Goal: Book appointment/travel/reservation

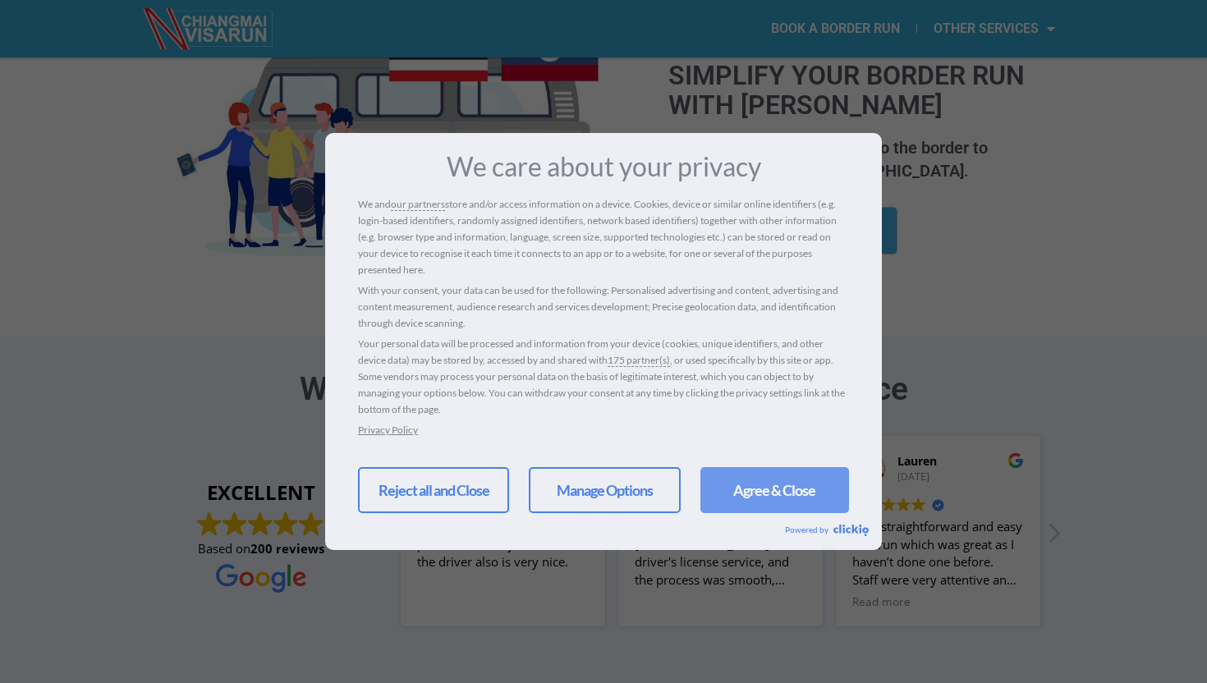
click at [753, 468] on link "Agree & Close" at bounding box center [775, 490] width 149 height 46
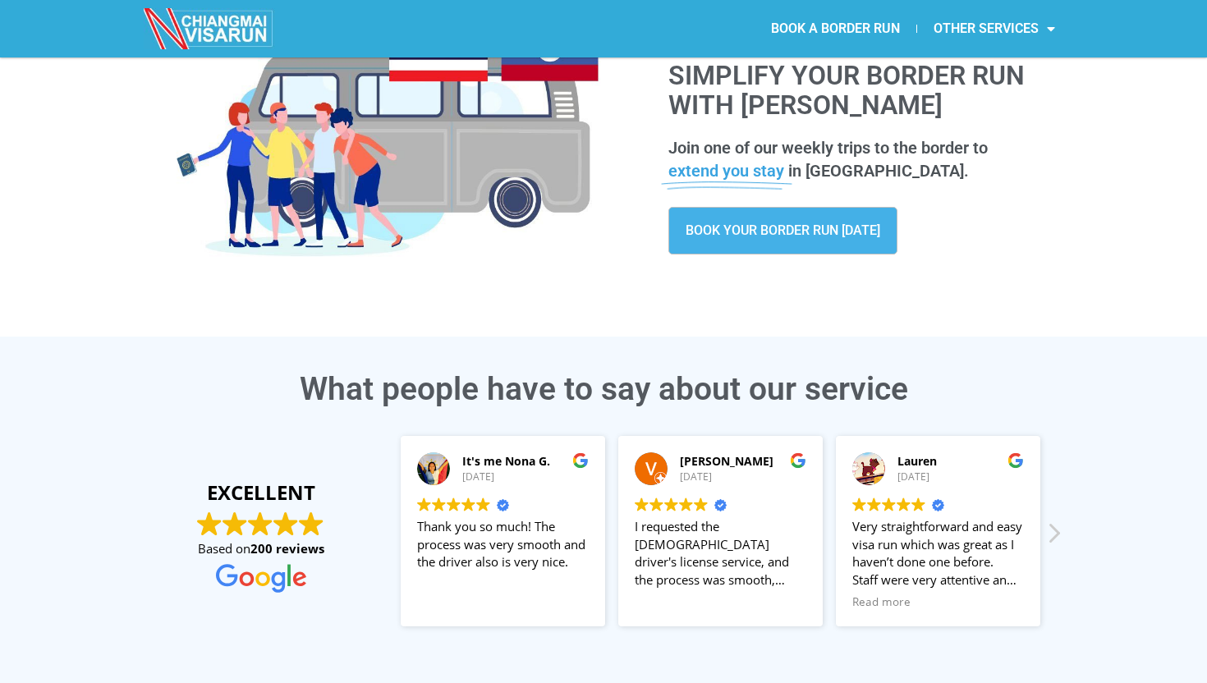
click at [831, 240] on link "BOOK YOUR BORDER RUN TODAY" at bounding box center [783, 231] width 229 height 48
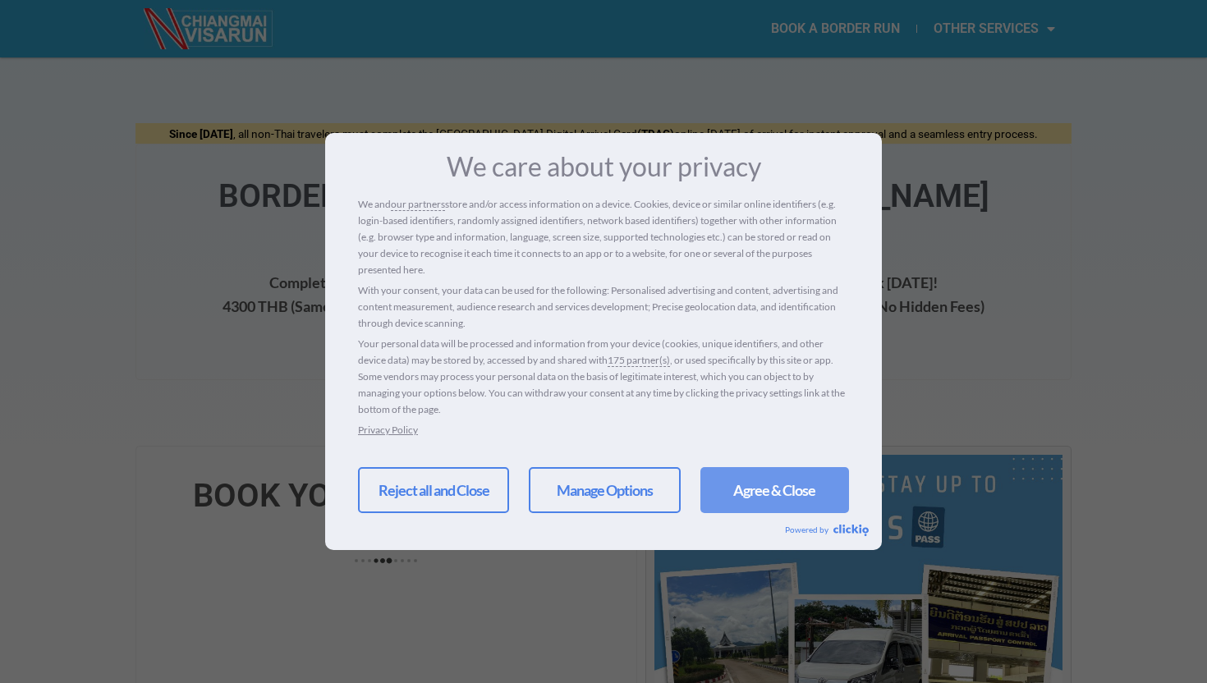
click at [785, 502] on link "Agree & Close" at bounding box center [775, 490] width 149 height 46
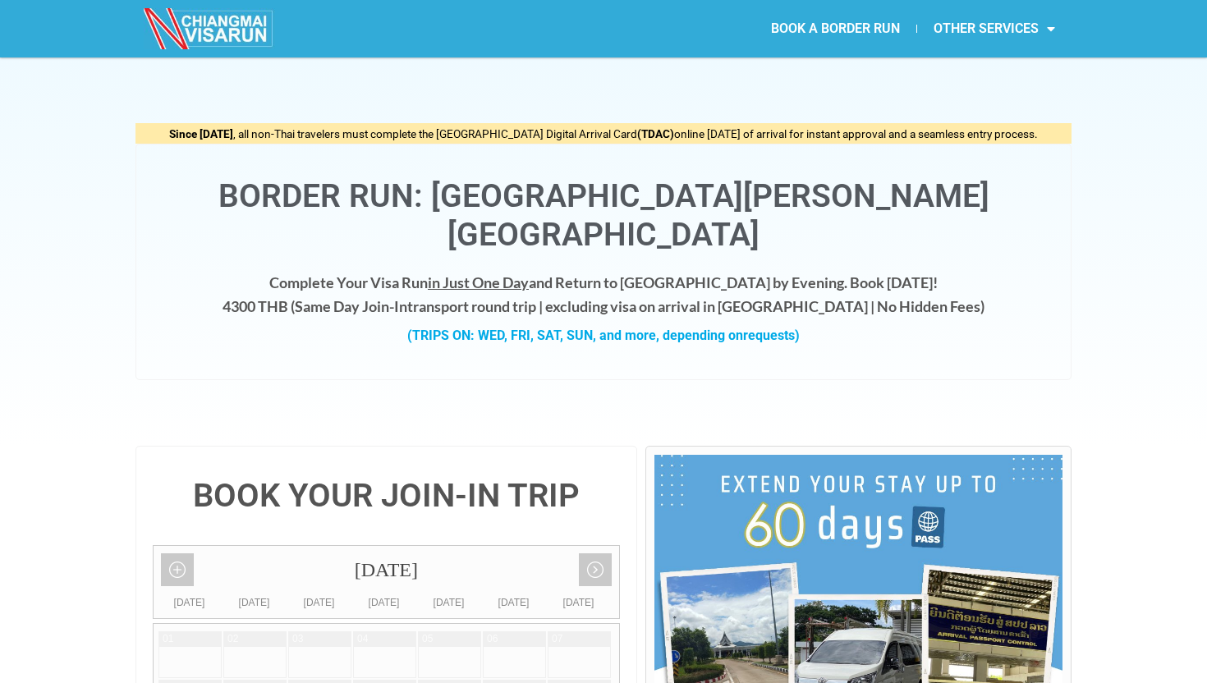
click at [806, 30] on link "BOOK A BORDER RUN" at bounding box center [836, 29] width 162 height 38
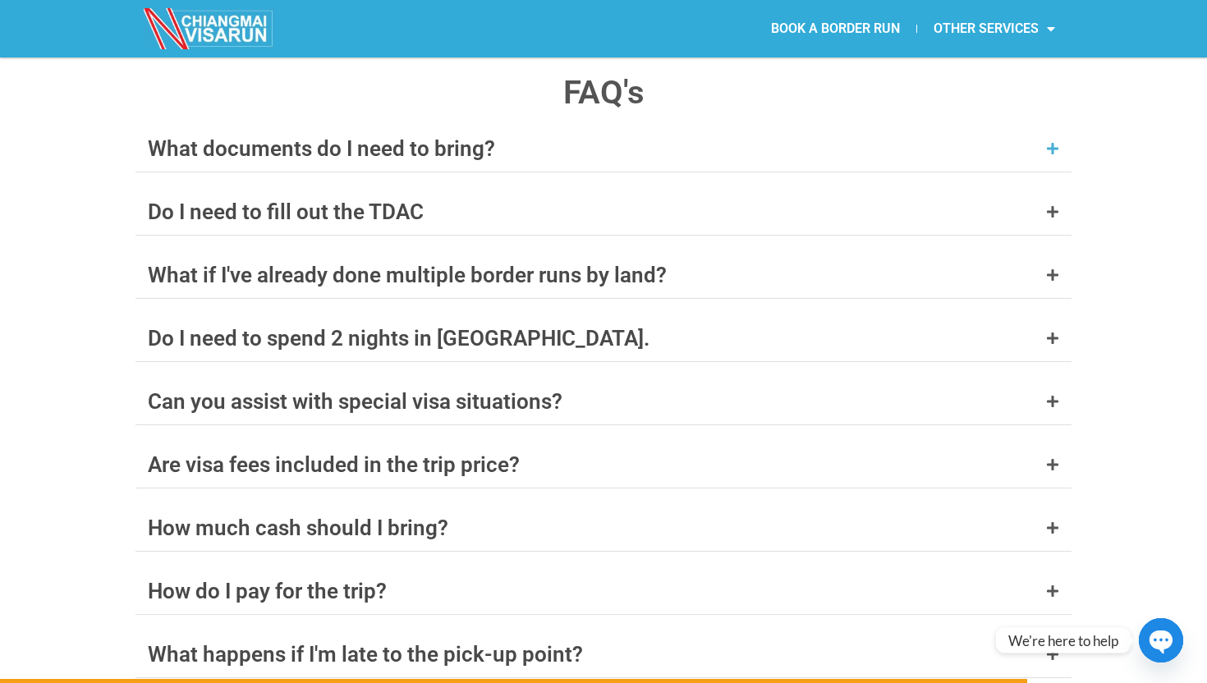
scroll to position [6414, 0]
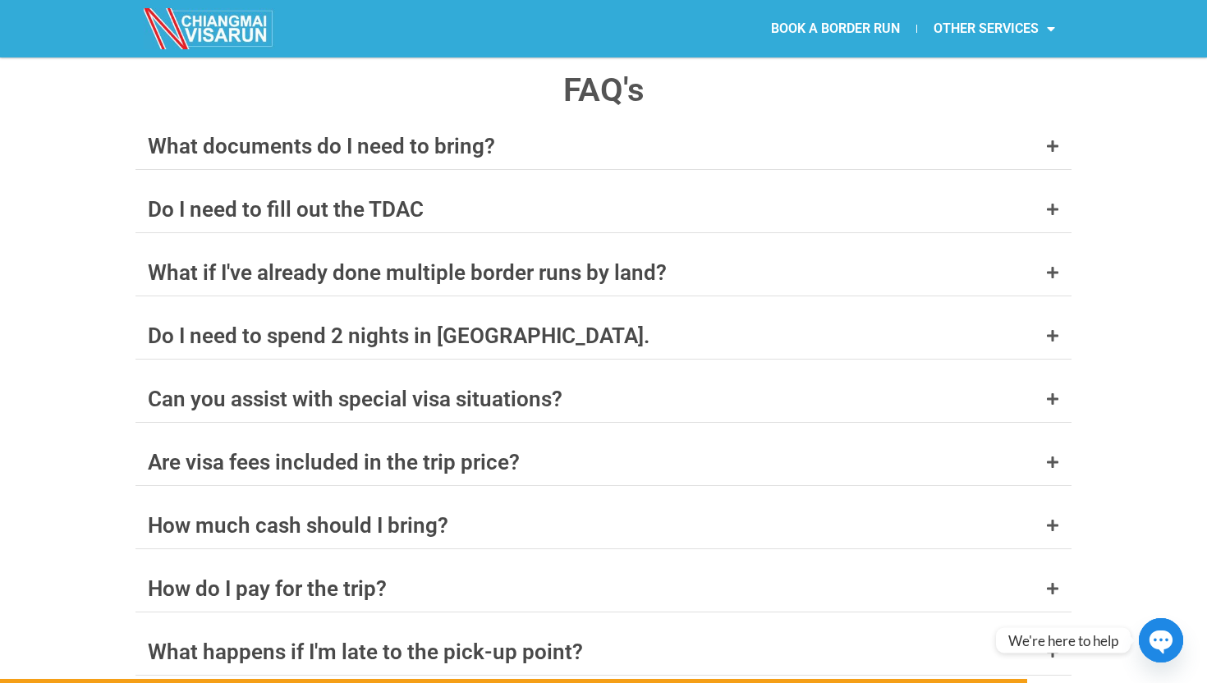
click at [242, 223] on div "What documents do I need to bring? A valid passport with at least 6 months’ val…" at bounding box center [604, 494] width 936 height 743
click at [226, 262] on div "What if I've already done multiple border runs by land?" at bounding box center [407, 272] width 519 height 21
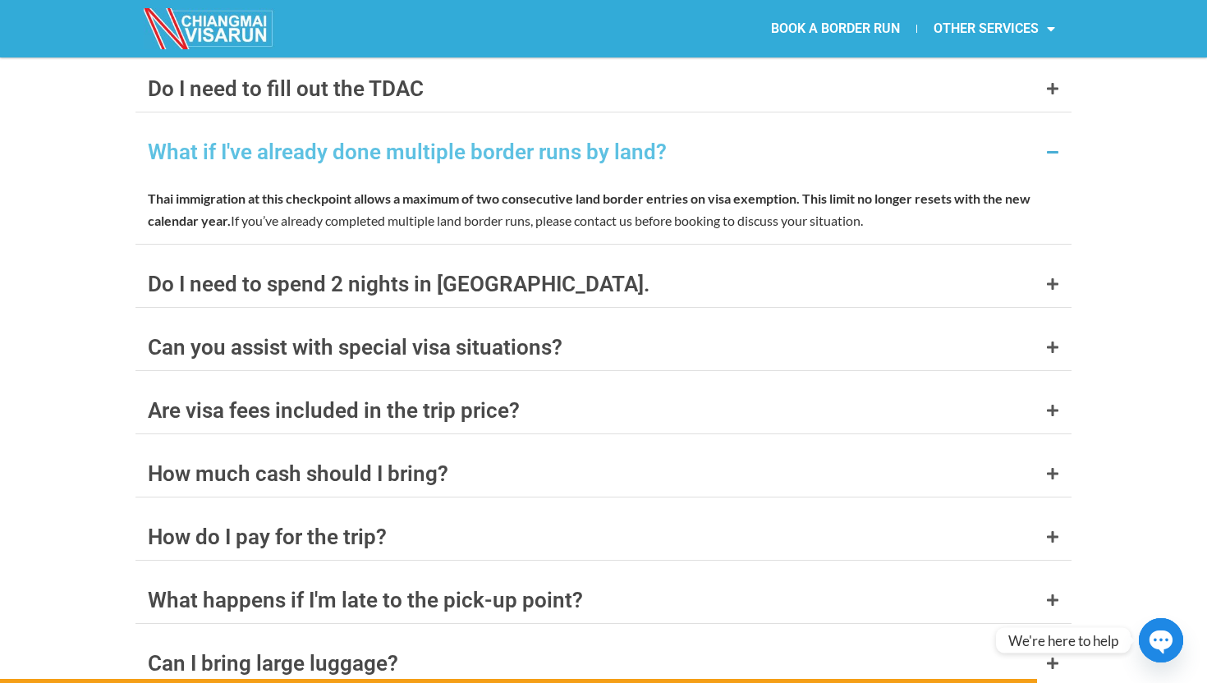
scroll to position [6539, 0]
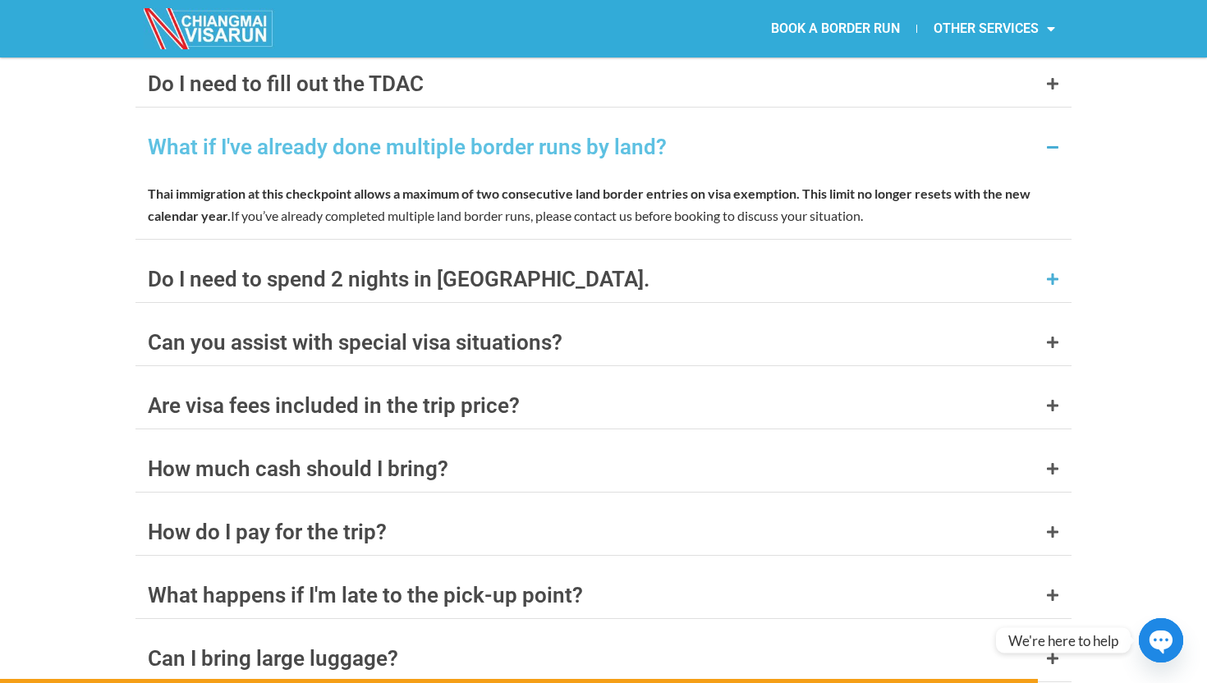
click at [162, 269] on div "Do I need to spend 2 nights in [GEOGRAPHIC_DATA]." at bounding box center [399, 279] width 502 height 21
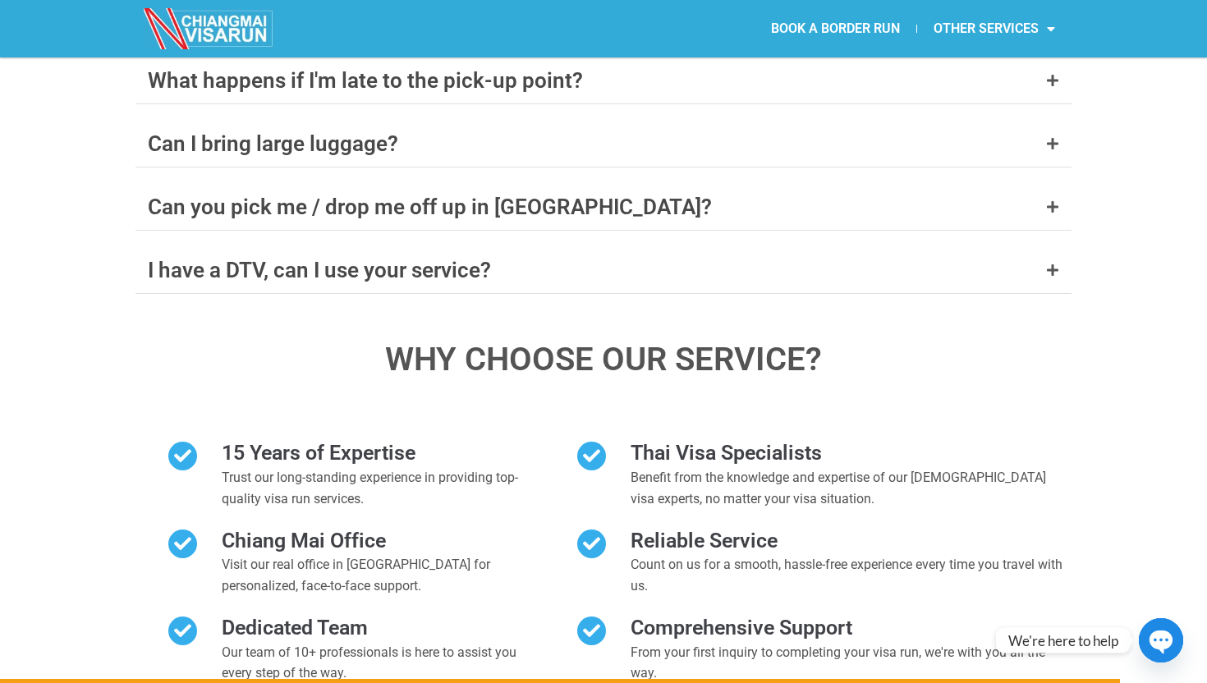
scroll to position [7055, 0]
click at [182, 246] on div "I have a DTV, can I use your service?" at bounding box center [604, 269] width 936 height 46
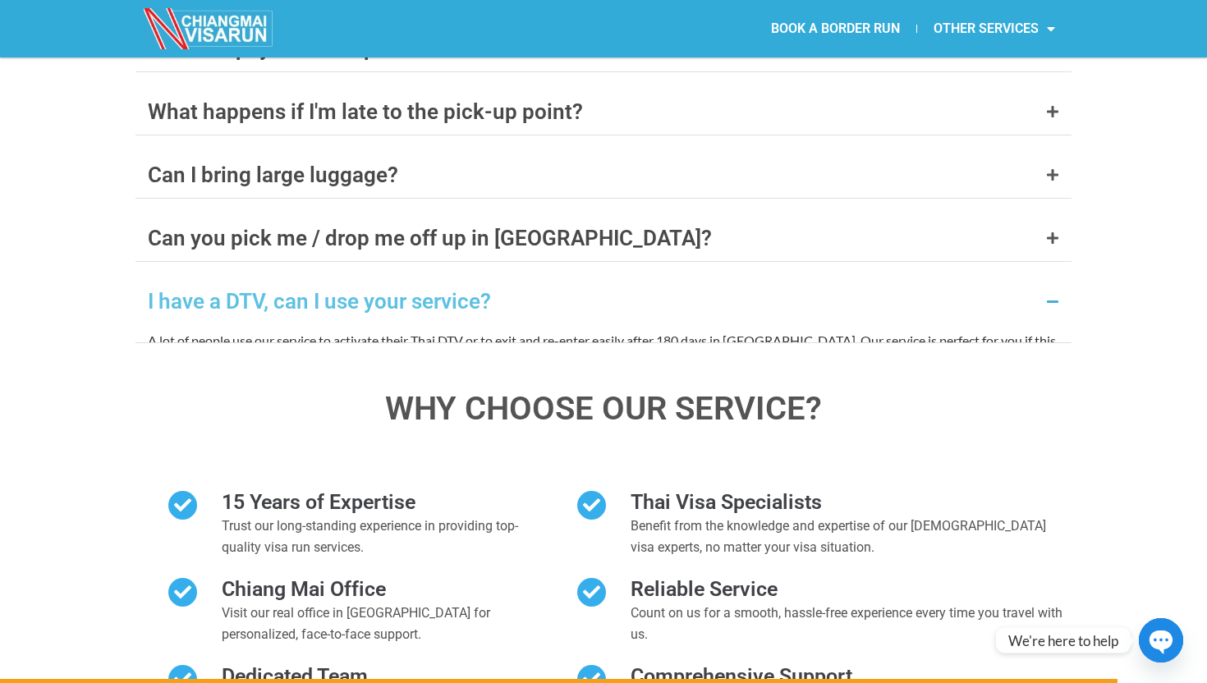
scroll to position [6986, 0]
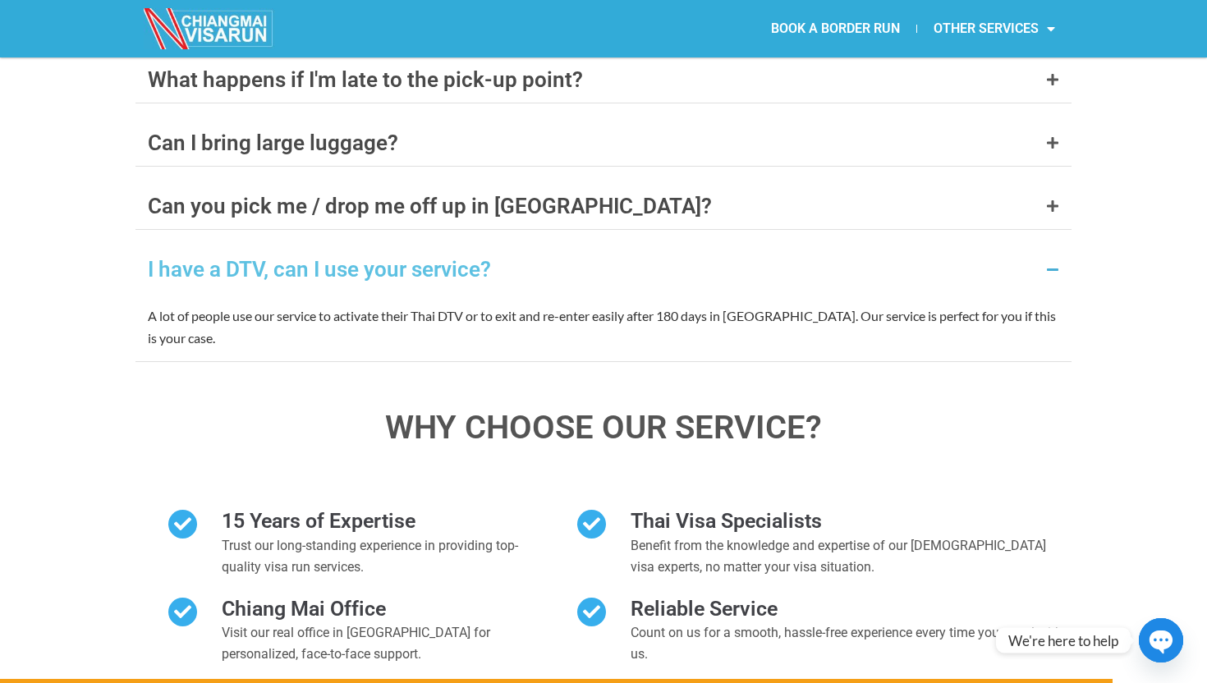
click at [92, 224] on div "FAQ's What documents do I need to bring? A valid passport with at least 6 month…" at bounding box center [603, 143] width 1207 height 1332
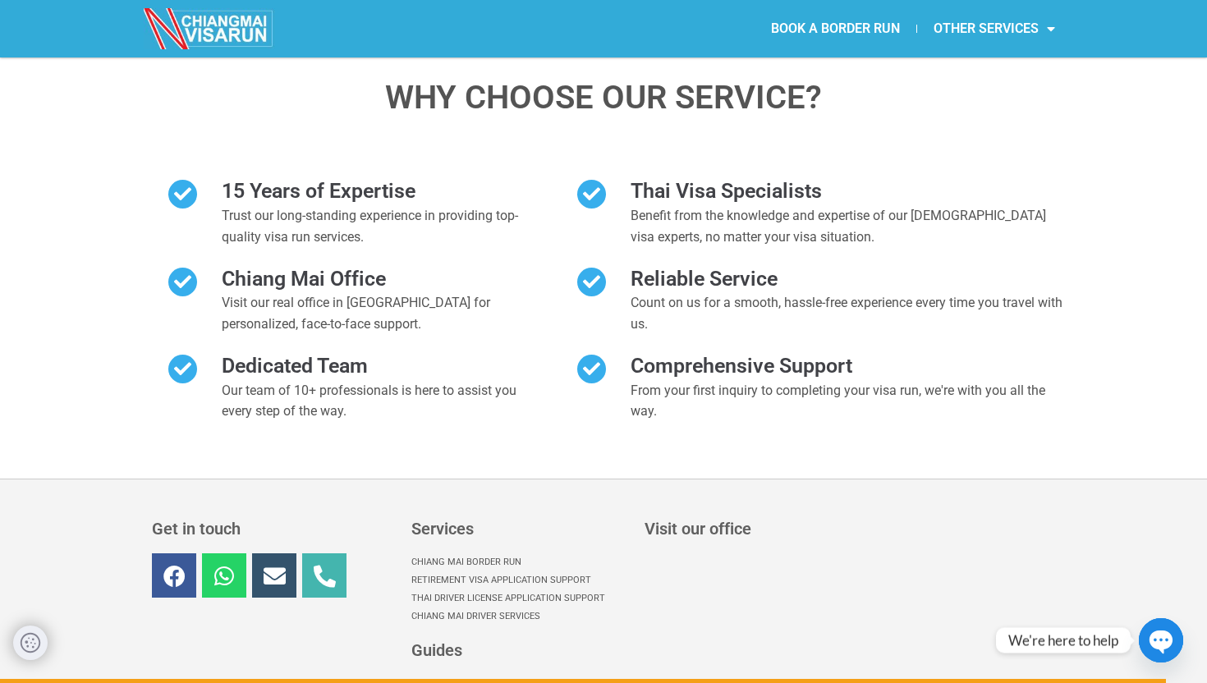
scroll to position [7582, 0]
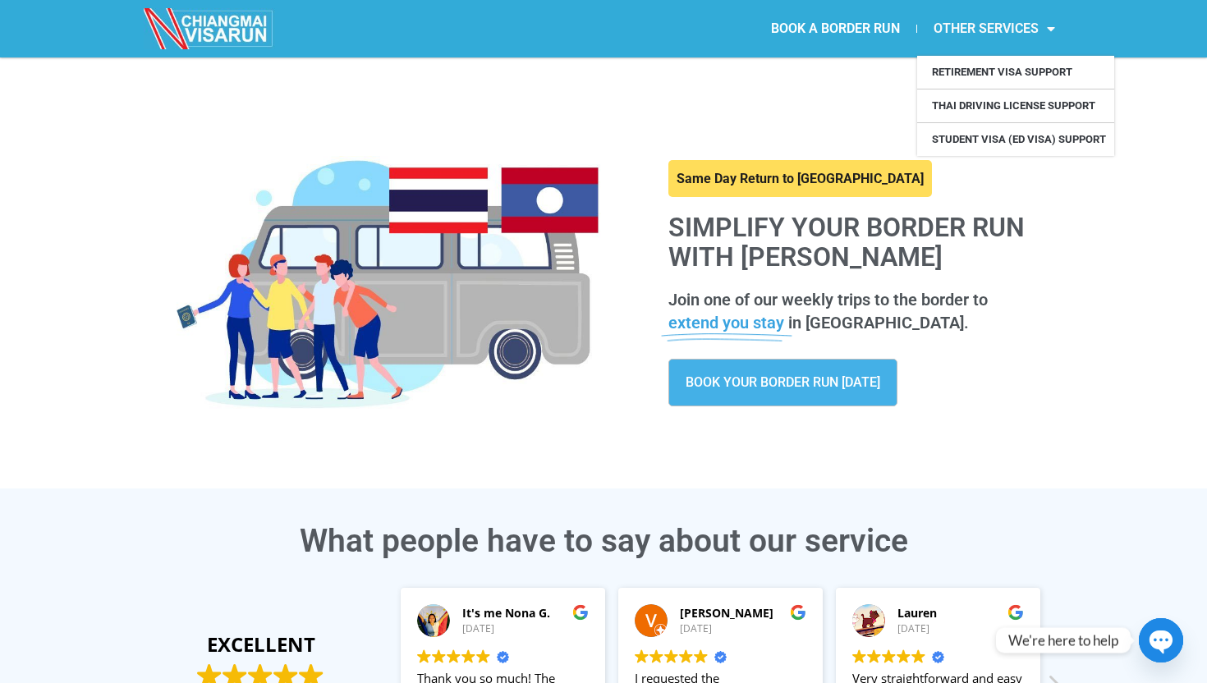
click at [958, 32] on link "OTHER SERVICES" at bounding box center [995, 29] width 154 height 38
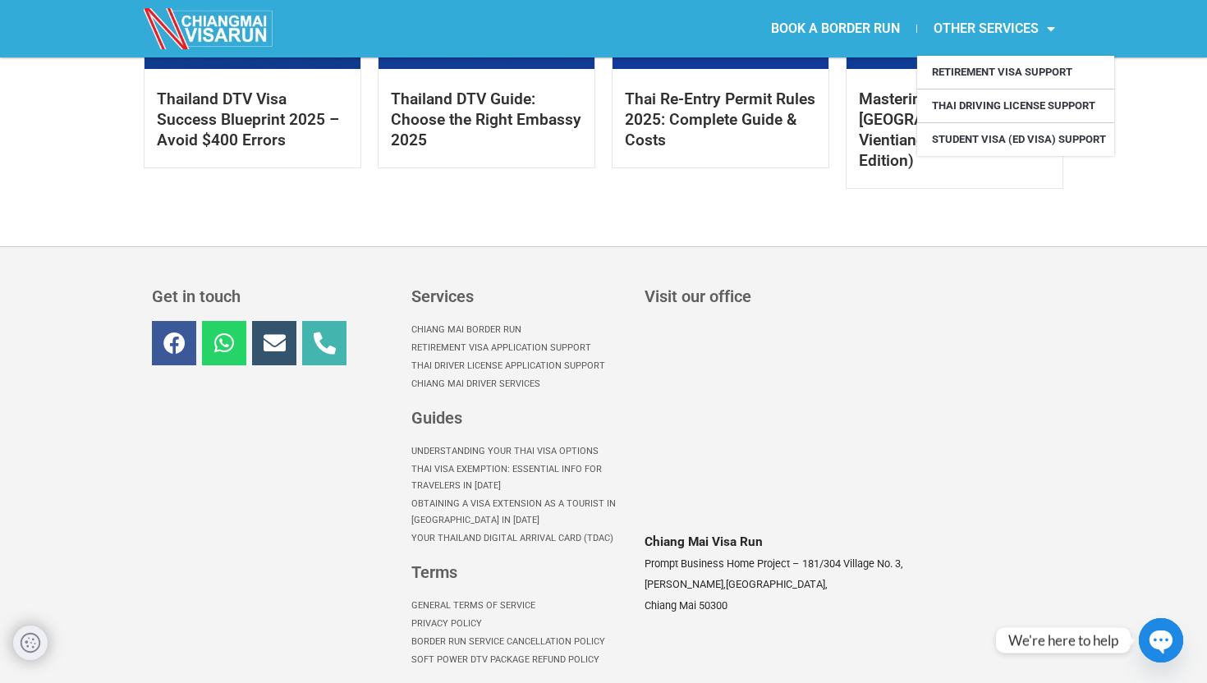
scroll to position [1186, 0]
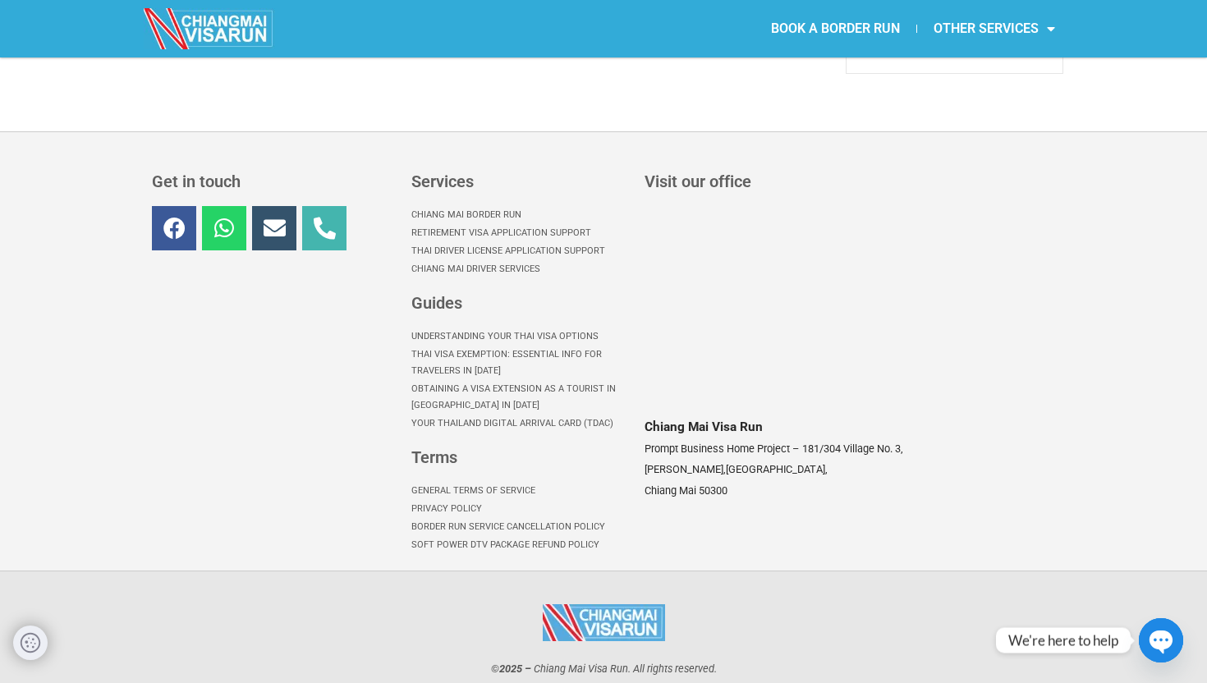
click at [1161, 636] on icon "button" at bounding box center [1162, 642] width 28 height 28
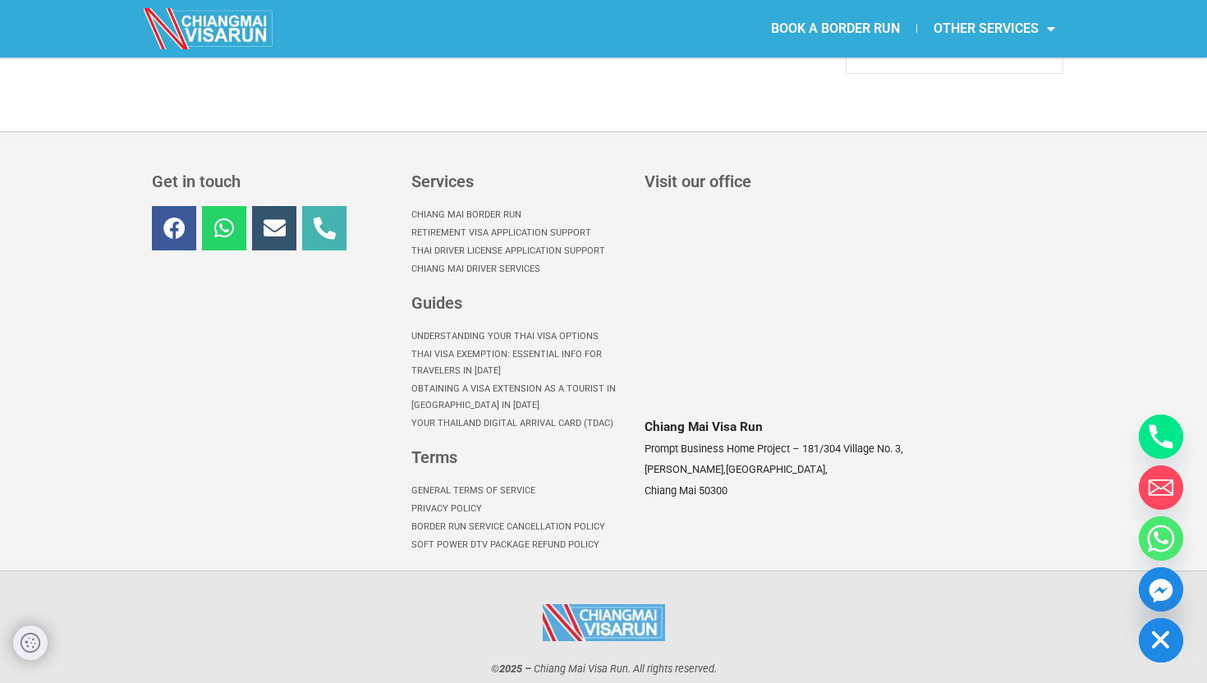
click at [401, 339] on div "Get in touch Facebook Whatsapp Envelope Phone-alt" at bounding box center [274, 364] width 260 height 398
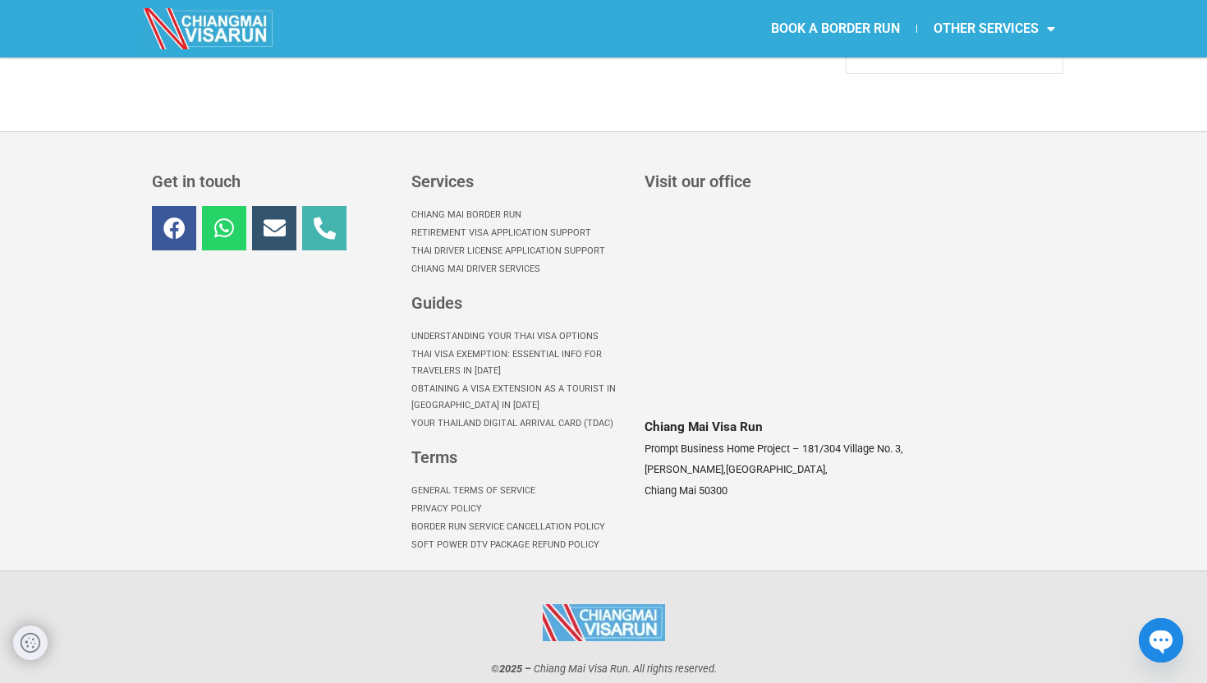
click at [447, 346] on link "Thai Visa Exemption: Essential Info for Travelers in [DATE]" at bounding box center [520, 363] width 216 height 34
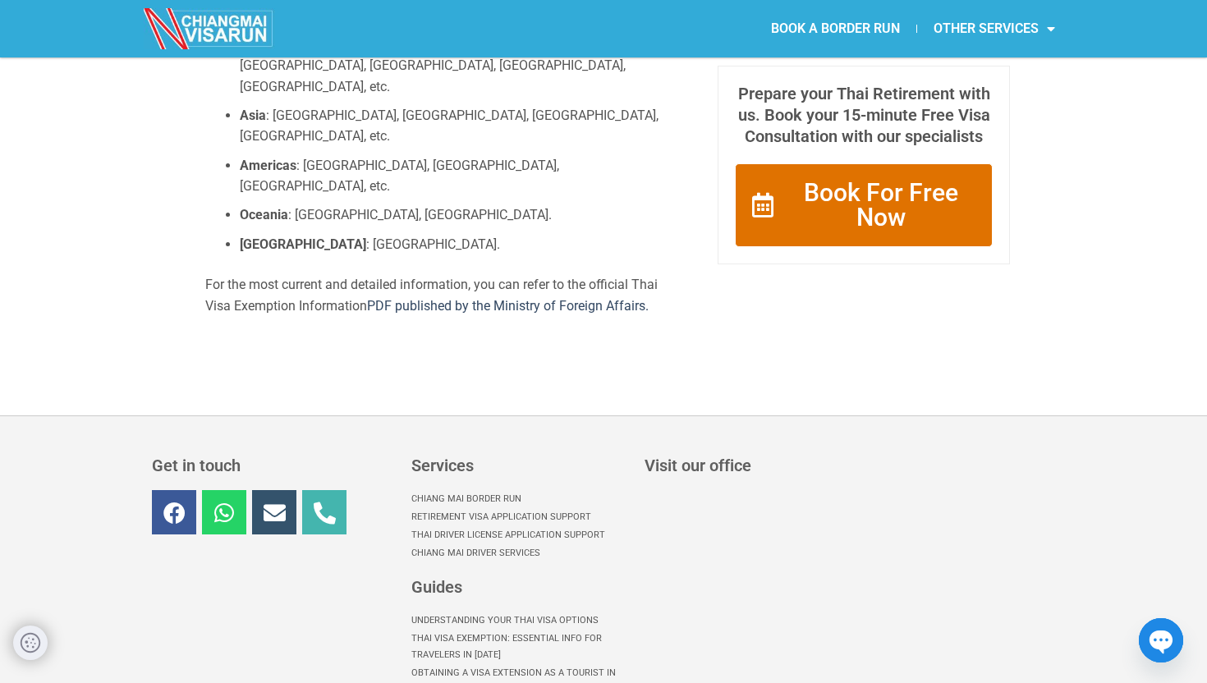
scroll to position [2221, 0]
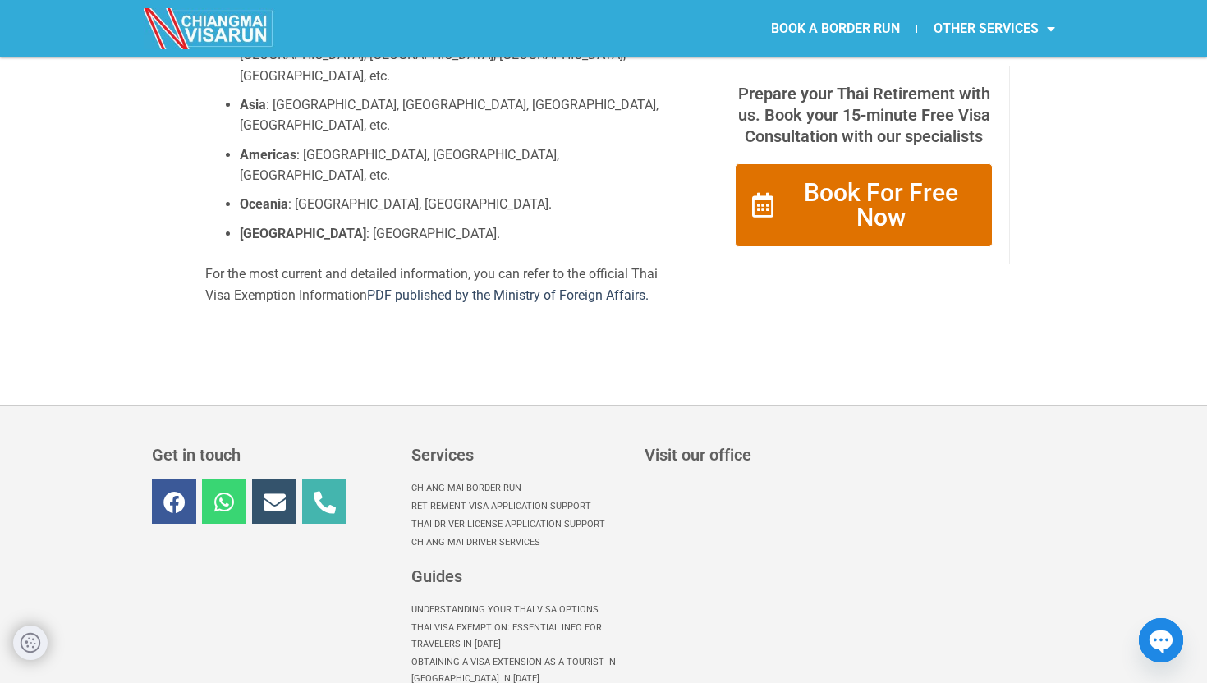
click at [221, 491] on icon at bounding box center [225, 502] width 22 height 22
